Goal: Information Seeking & Learning: Learn about a topic

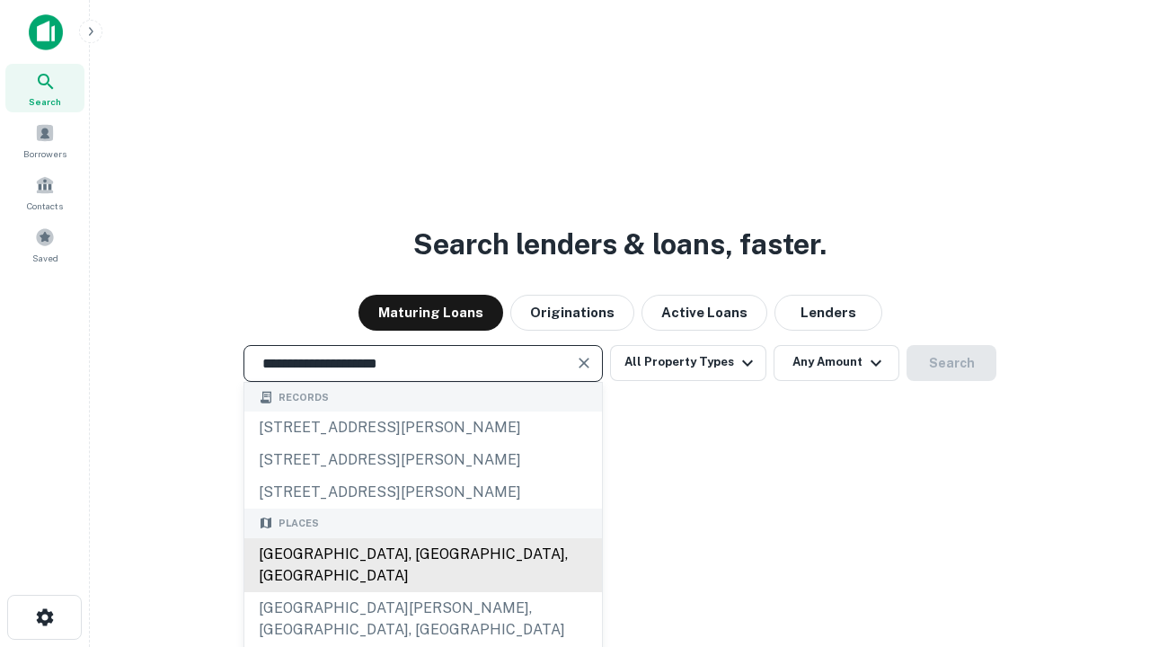
click at [422, 592] on div "[GEOGRAPHIC_DATA], [GEOGRAPHIC_DATA], [GEOGRAPHIC_DATA]" at bounding box center [423, 565] width 358 height 54
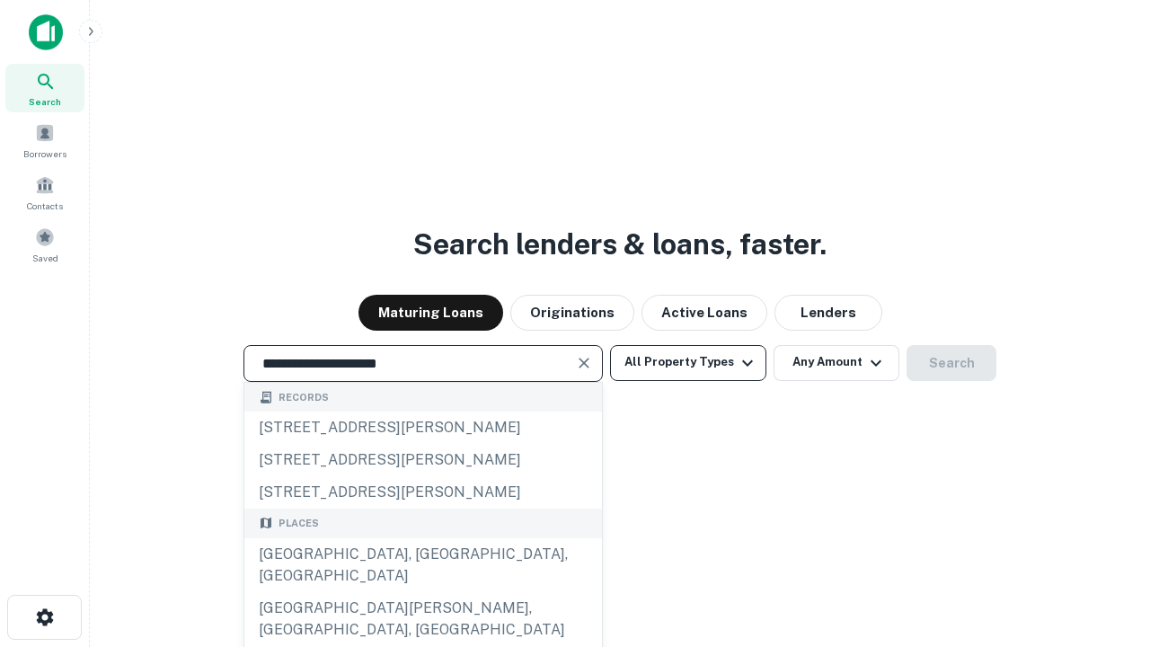
click at [688, 362] on button "All Property Types" at bounding box center [688, 363] width 156 height 36
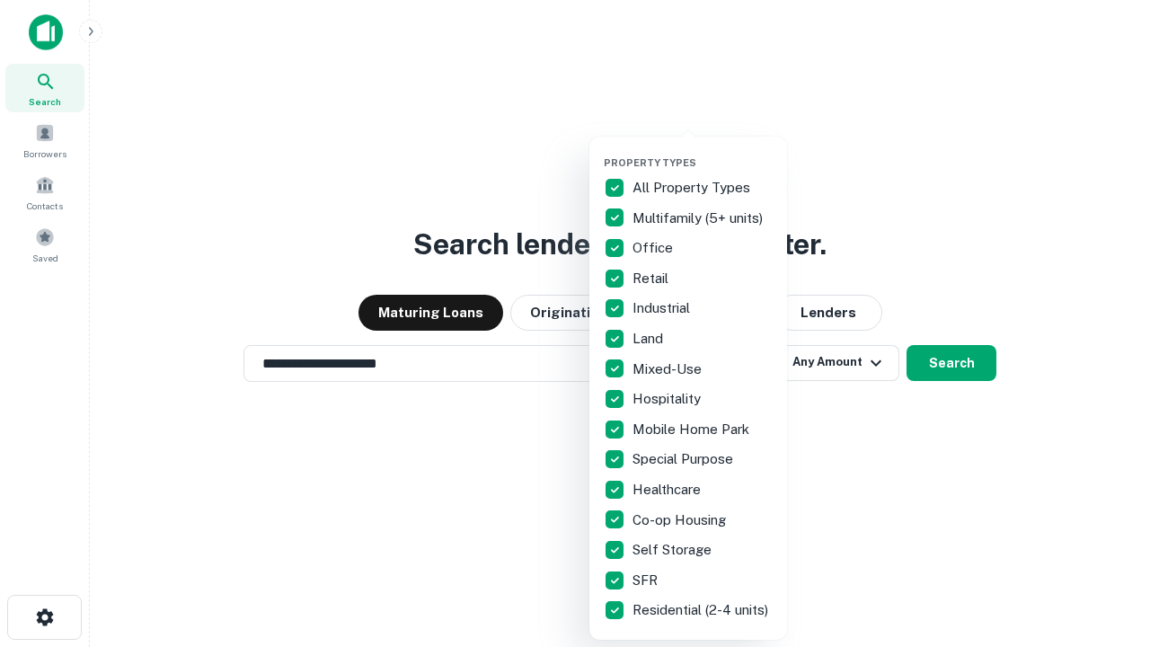
type input "**********"
click at [703, 151] on button "button" at bounding box center [703, 151] width 198 height 1
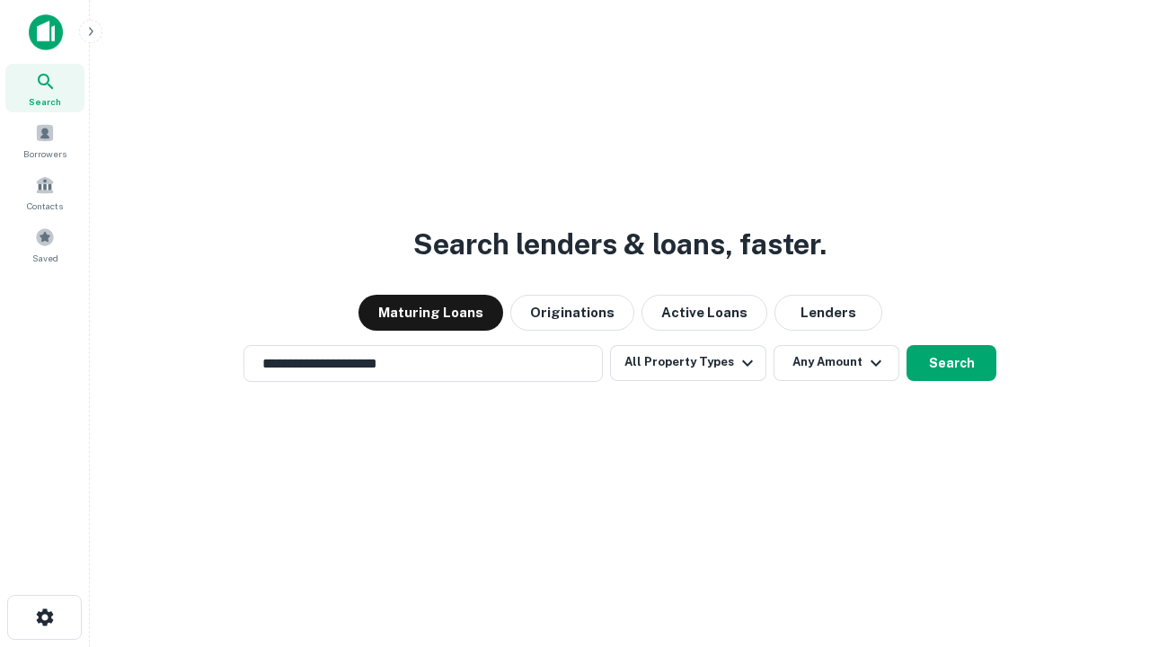
scroll to position [11, 217]
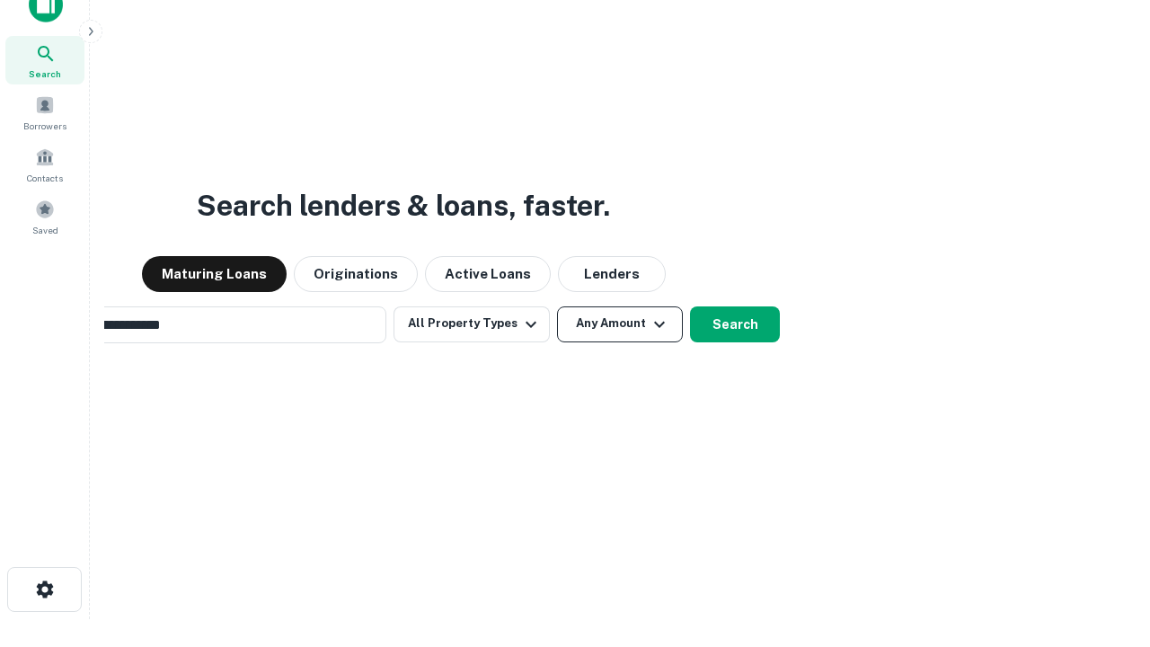
click at [557, 306] on button "Any Amount" at bounding box center [620, 324] width 126 height 36
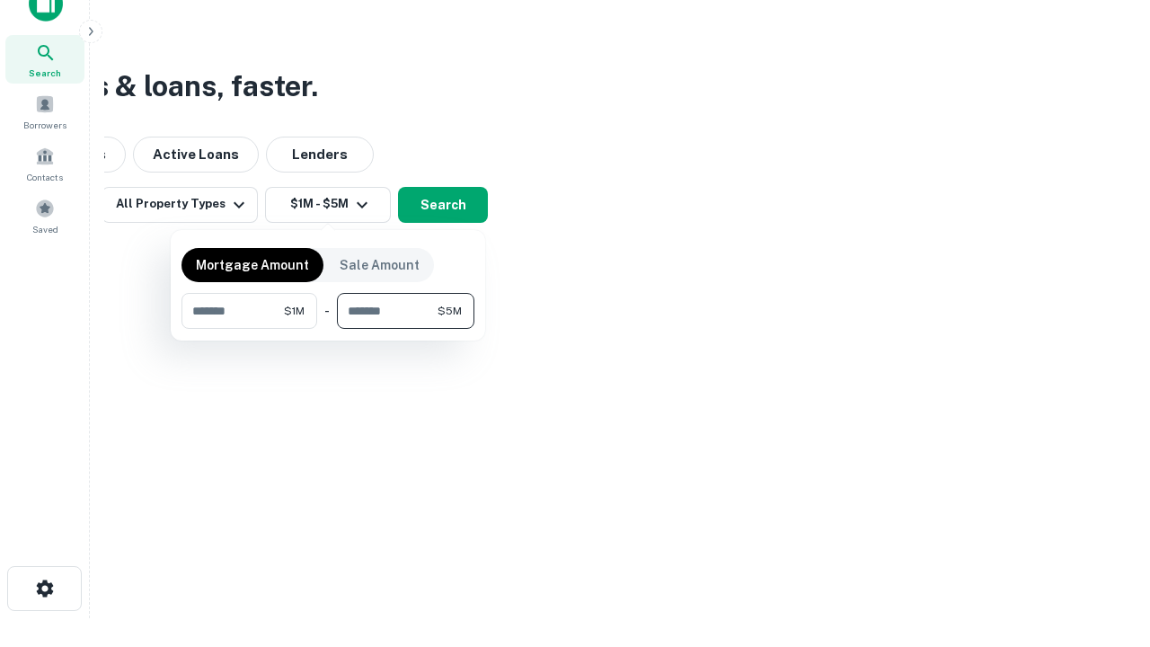
type input "*******"
click at [328, 329] on button "button" at bounding box center [327, 329] width 293 height 1
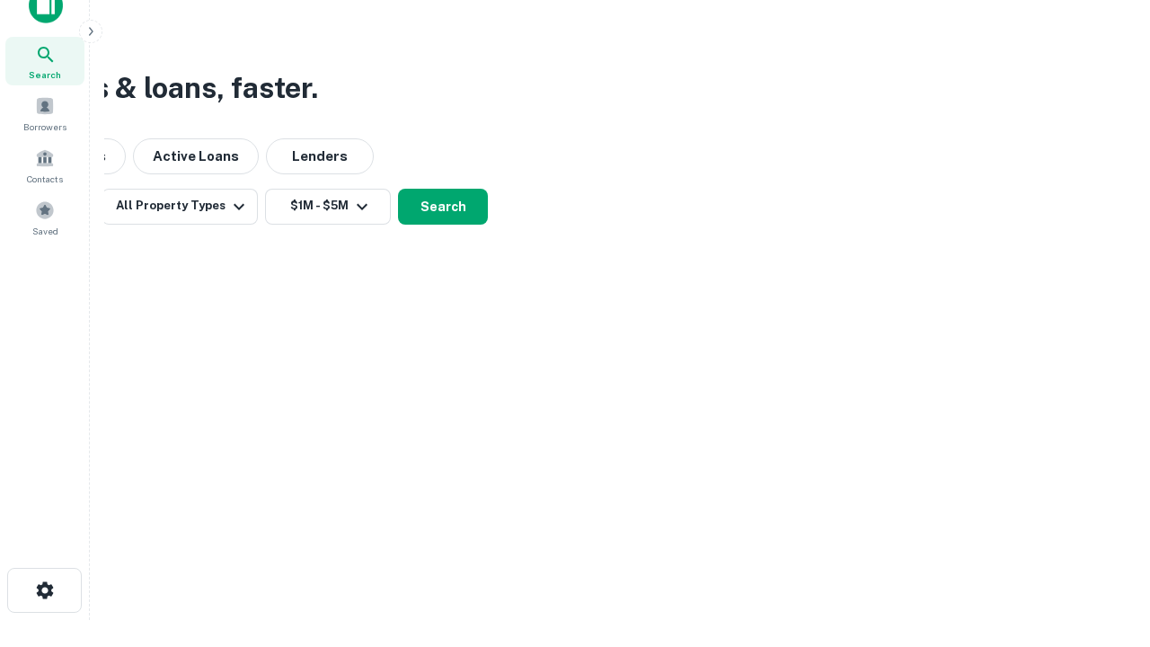
scroll to position [11, 332]
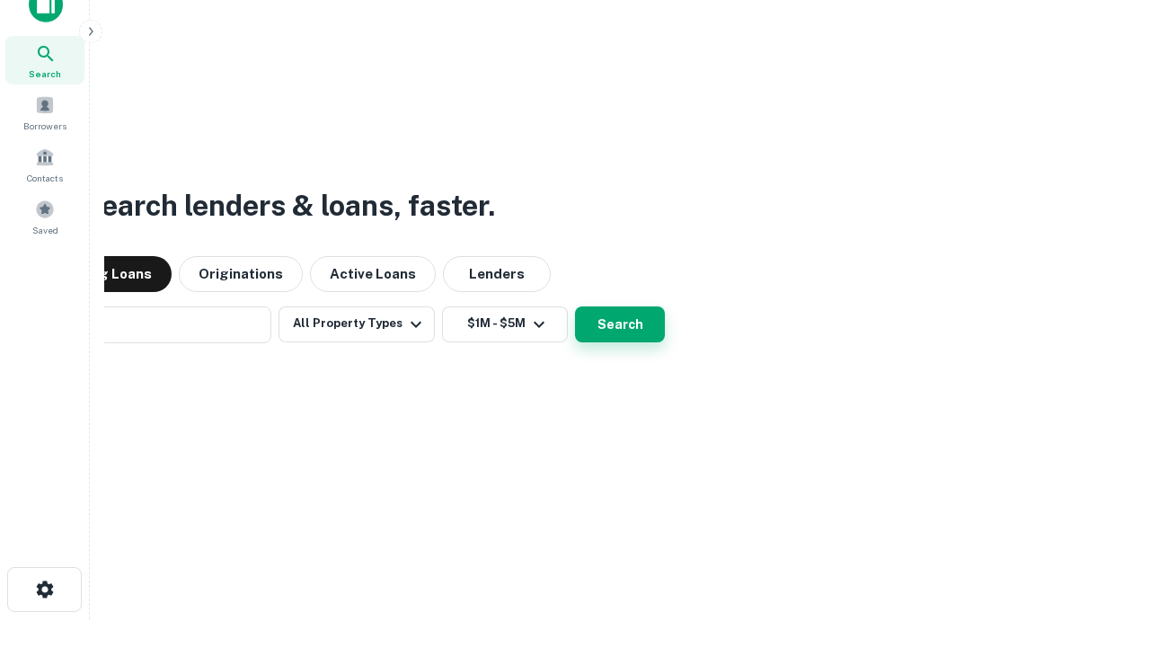
click at [620, 323] on button "Search" at bounding box center [620, 324] width 90 height 36
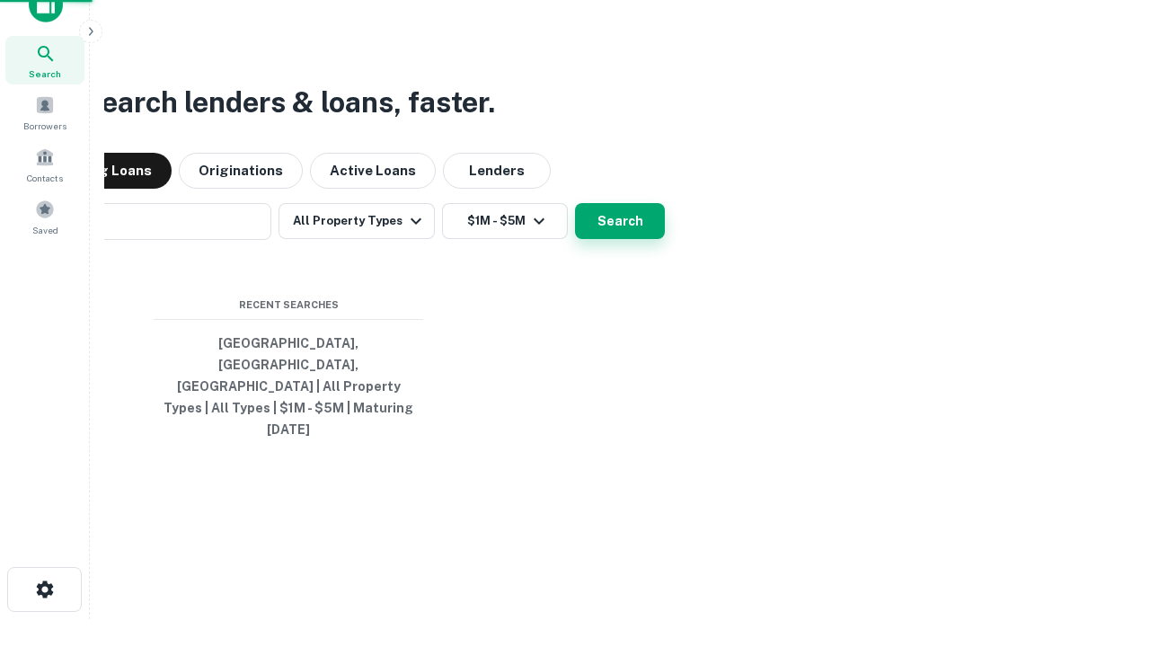
scroll to position [0, 332]
